Goal: Check status

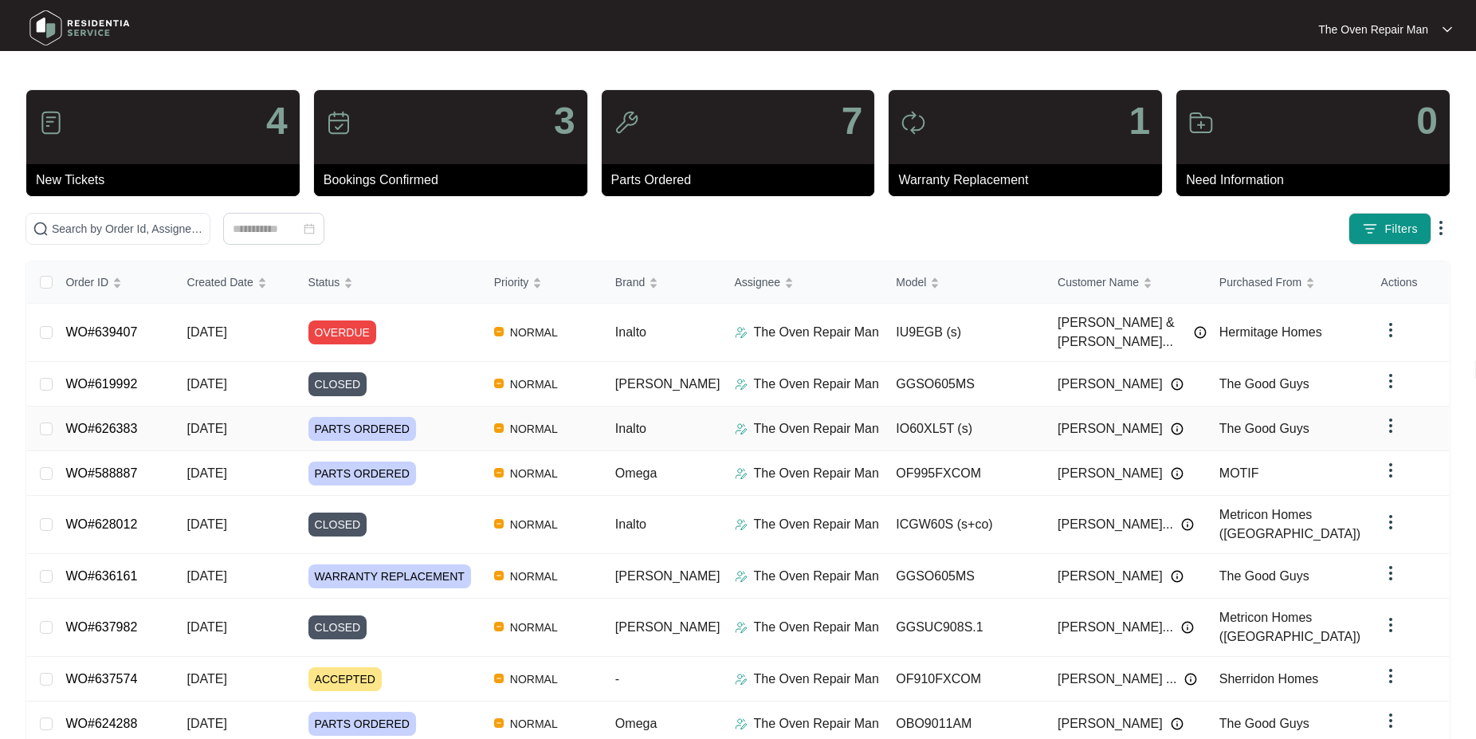
click at [105, 422] on link "WO#626383" at bounding box center [101, 429] width 72 height 14
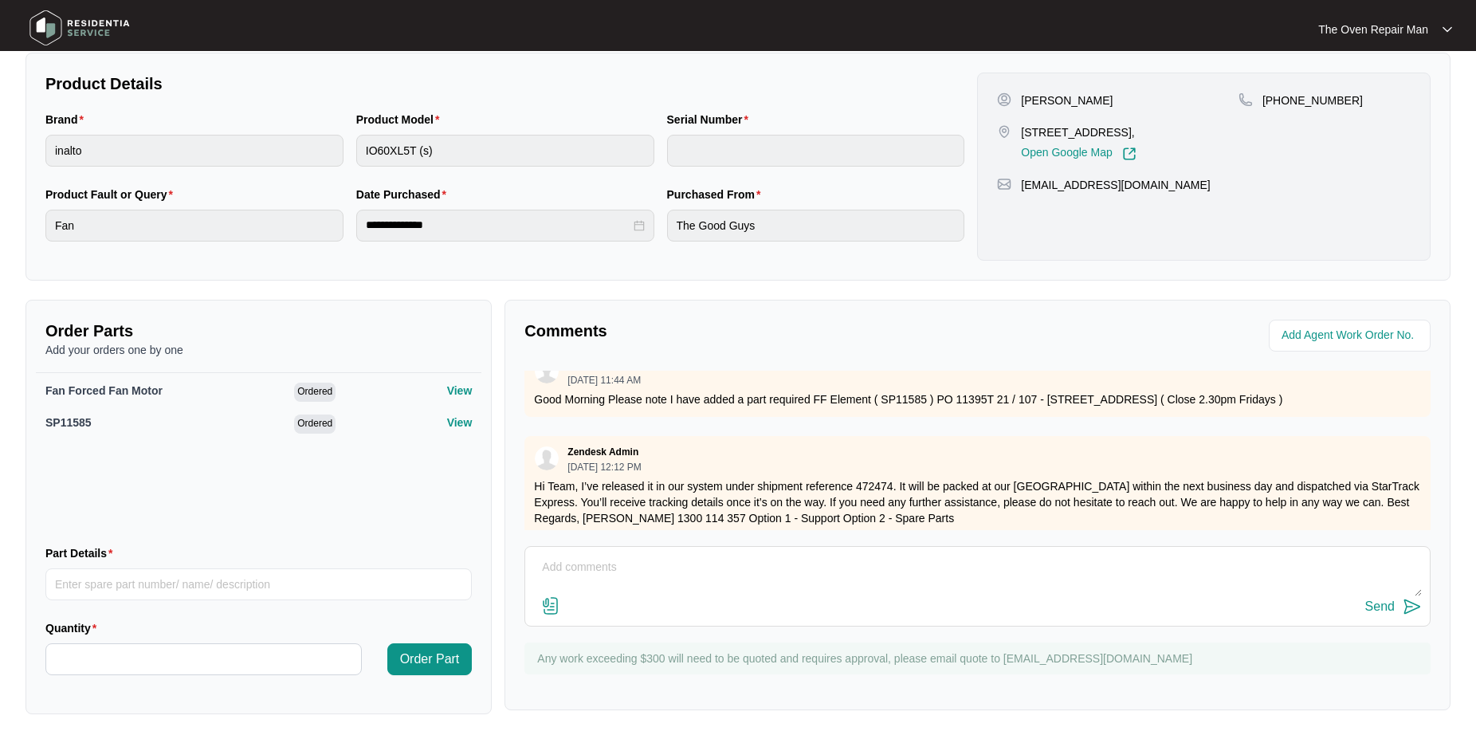
scroll to position [1065, 0]
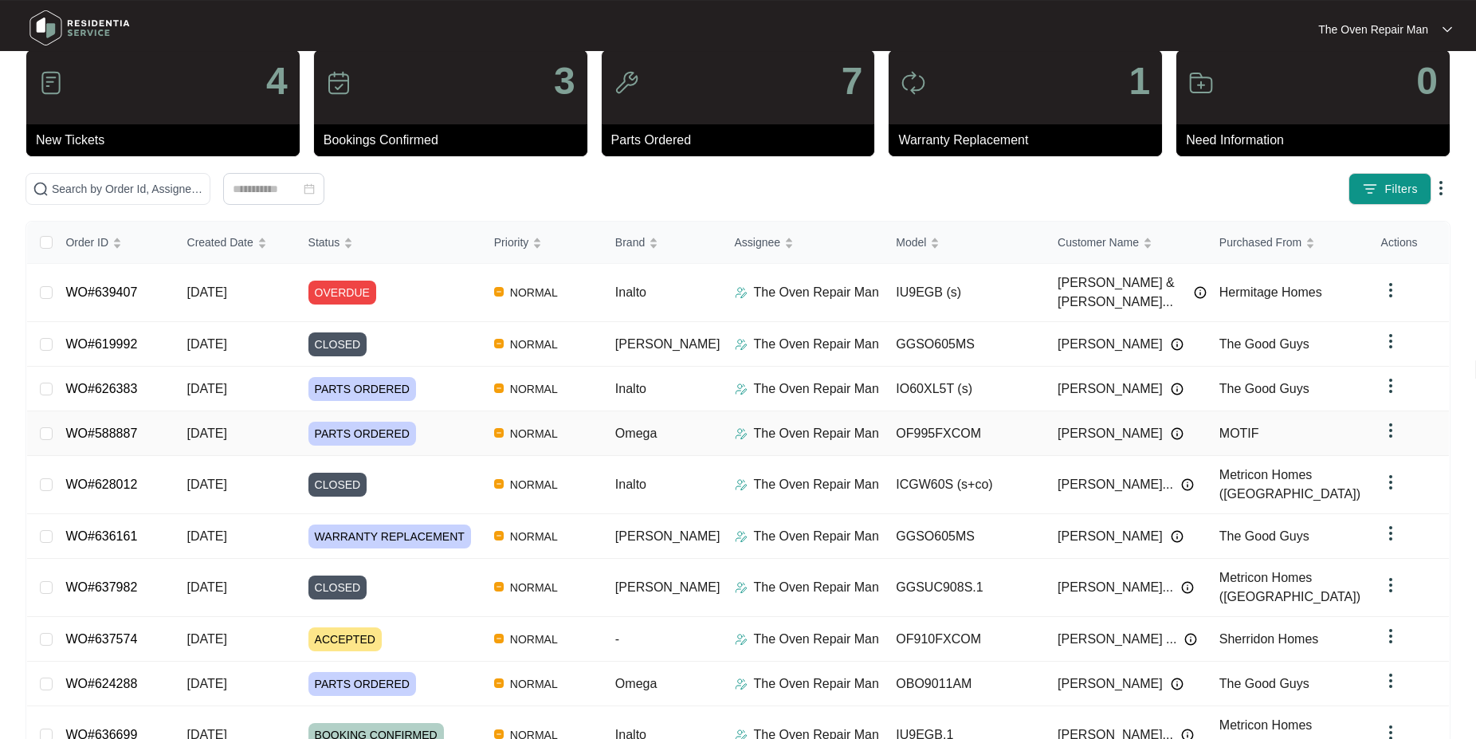
scroll to position [81, 0]
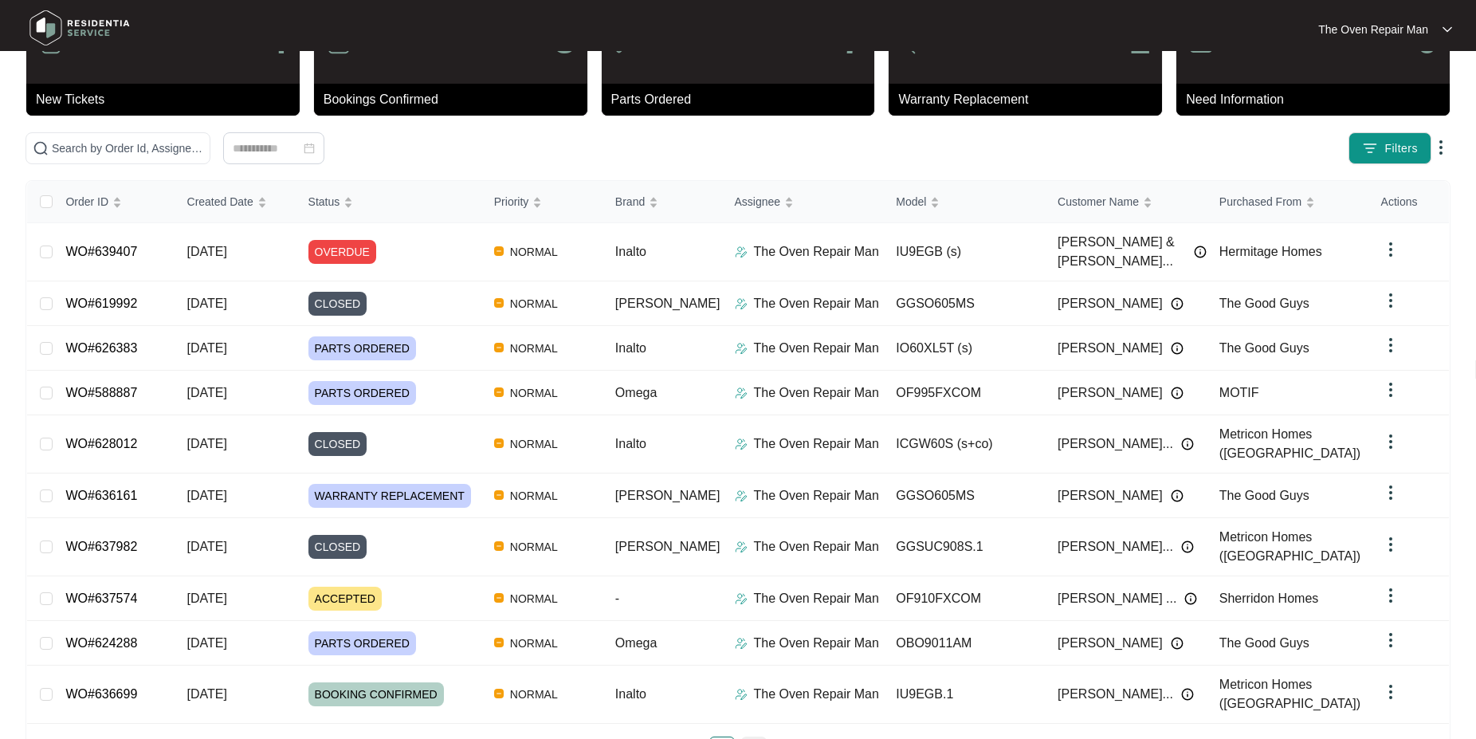
click at [751, 737] on link "2" at bounding box center [754, 749] width 24 height 24
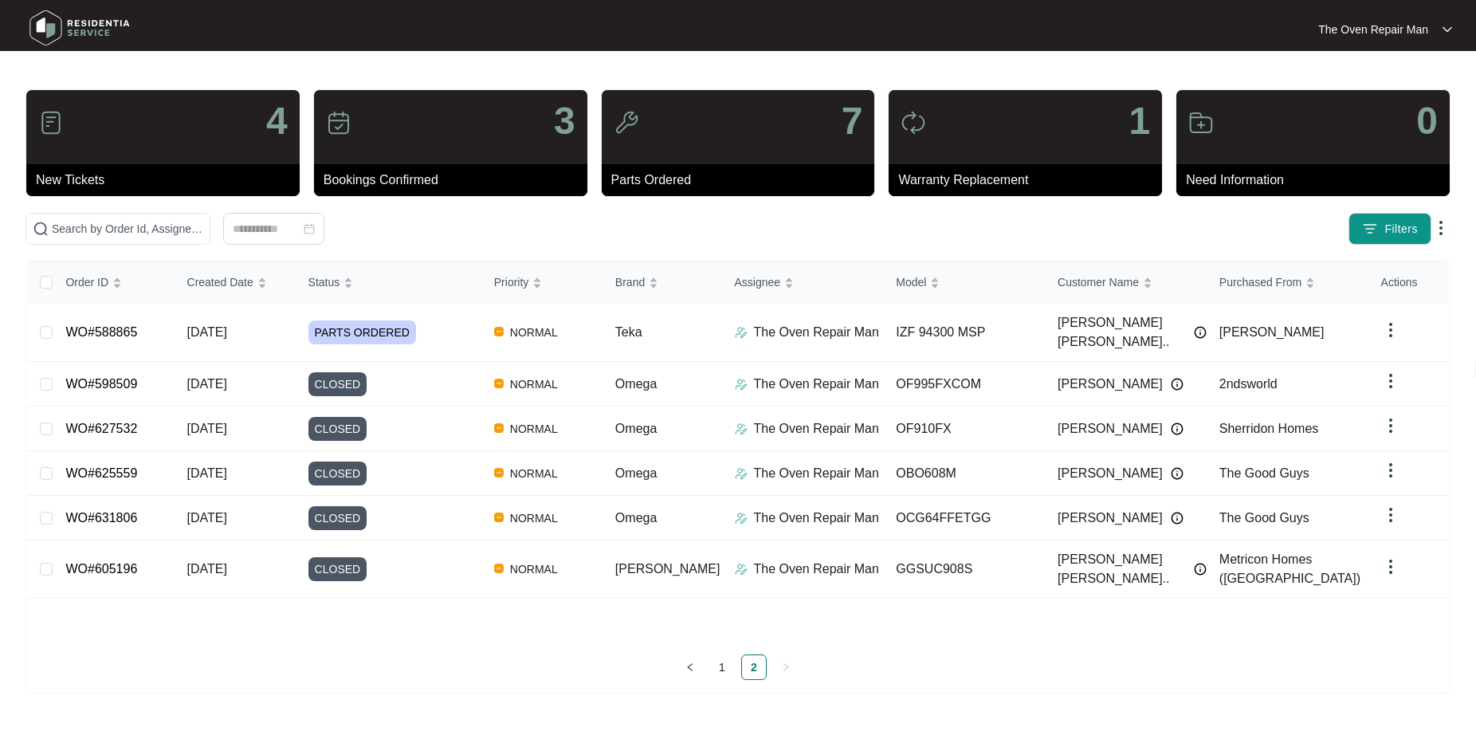
scroll to position [0, 0]
click at [720, 669] on link "1" at bounding box center [729, 667] width 24 height 24
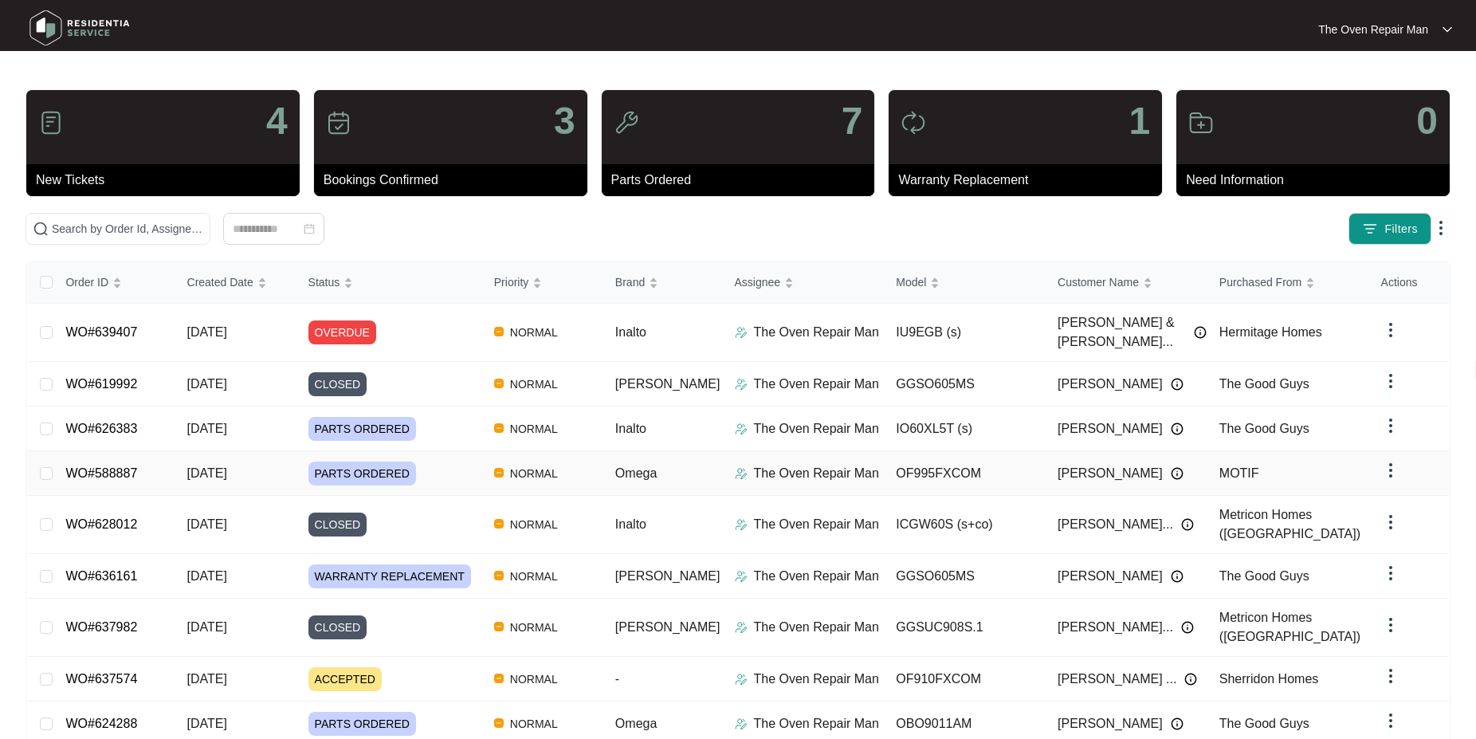
click at [121, 466] on link "WO#588887" at bounding box center [101, 473] width 72 height 14
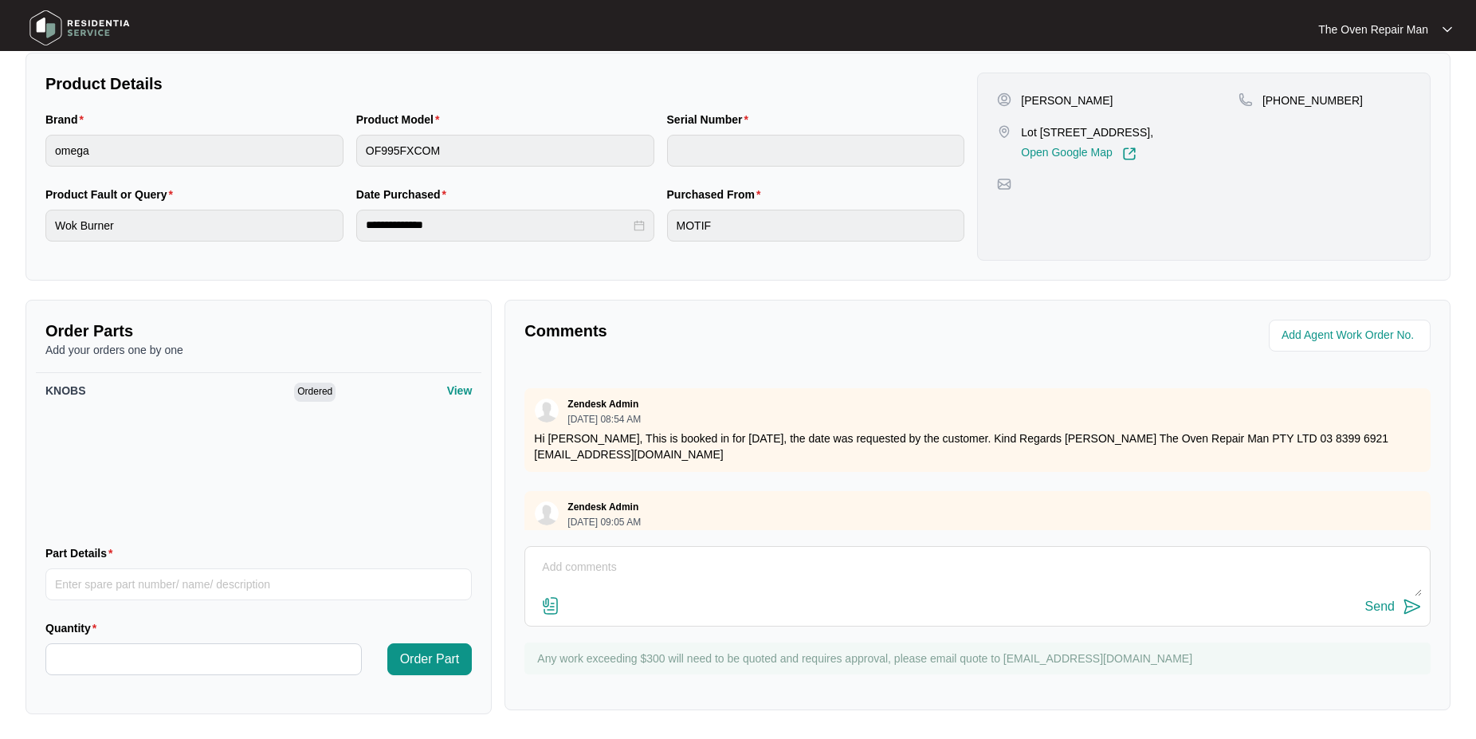
scroll to position [1649, 0]
